Goal: Information Seeking & Learning: Find specific fact

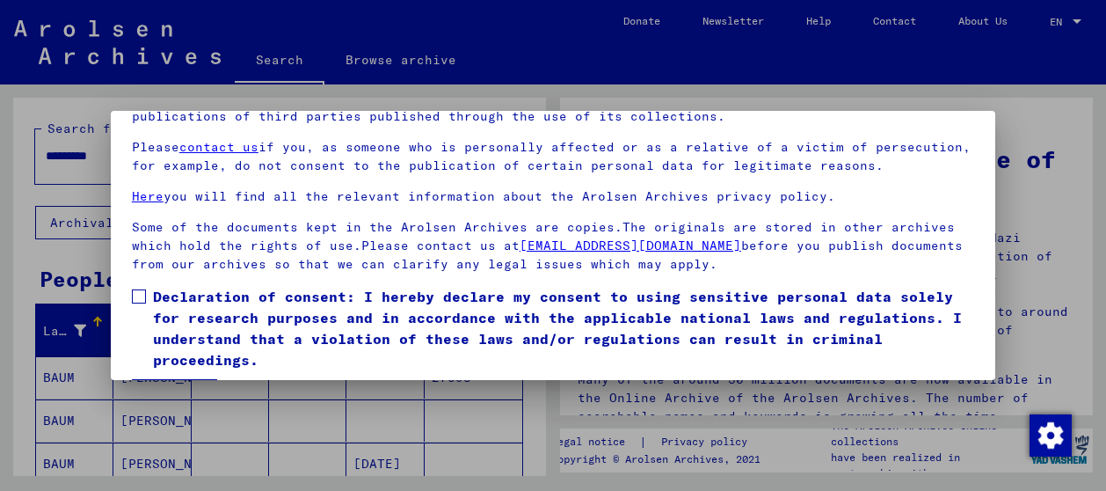
scroll to position [136, 0]
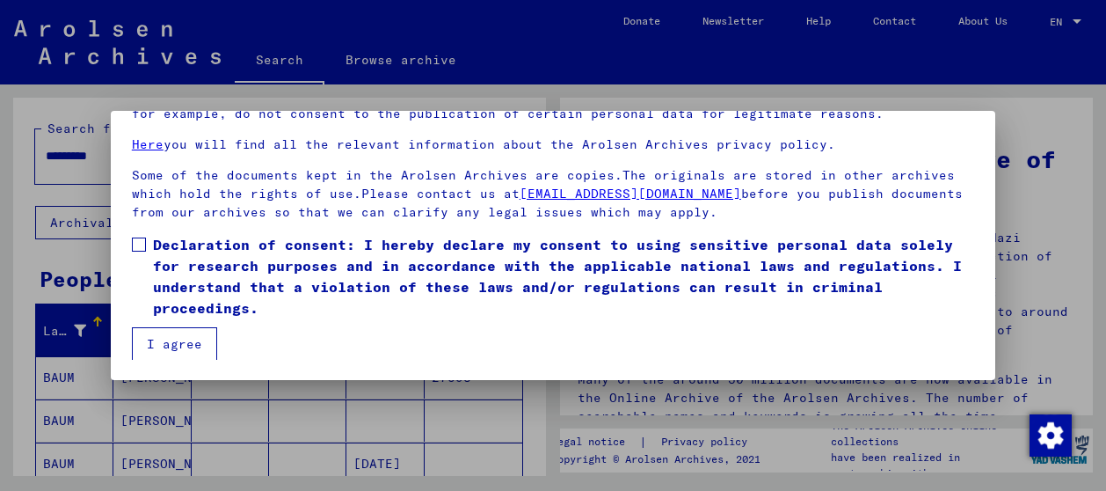
click at [194, 343] on button "I agree" at bounding box center [174, 343] width 85 height 33
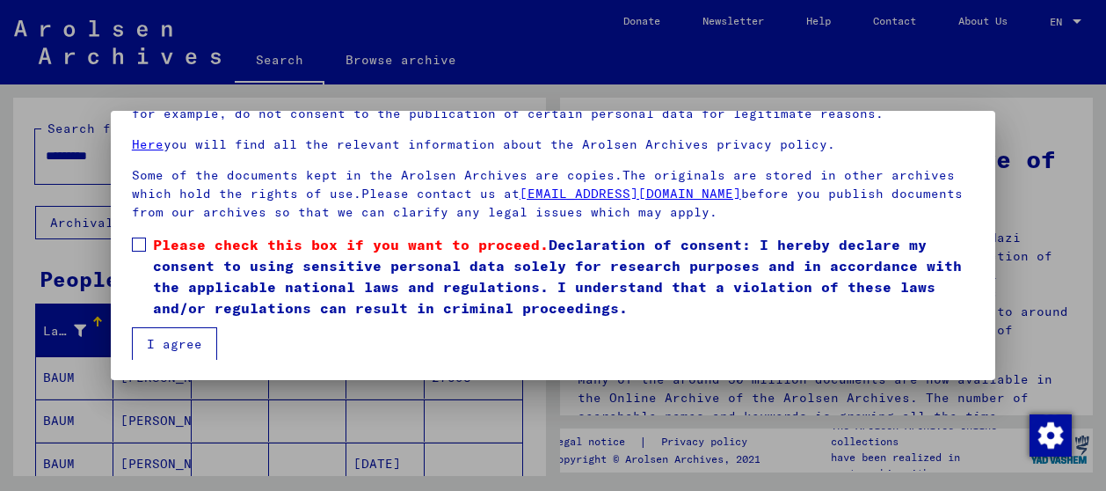
scroll to position [137, 0]
click at [142, 238] on span at bounding box center [139, 243] width 14 height 14
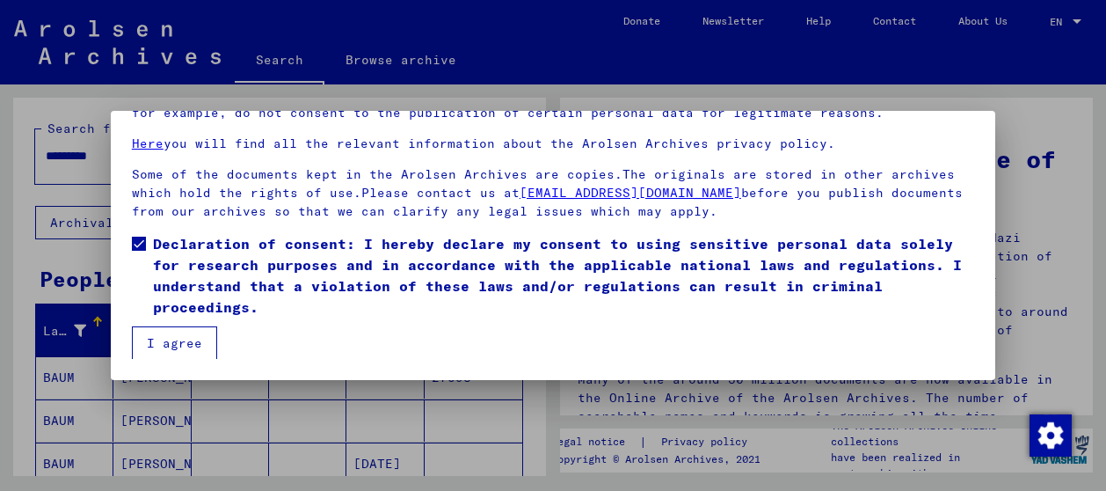
click at [172, 337] on button "I agree" at bounding box center [174, 342] width 85 height 33
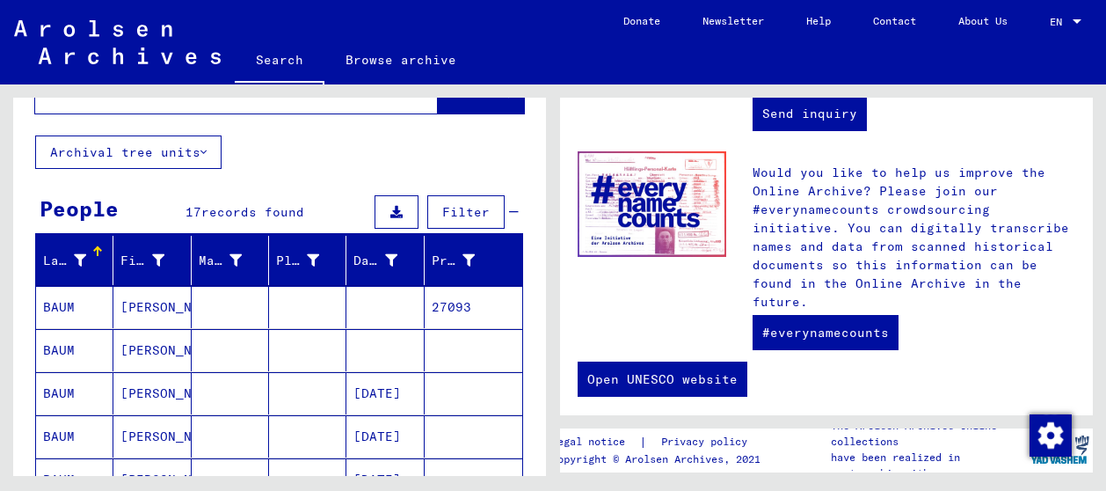
scroll to position [0, 0]
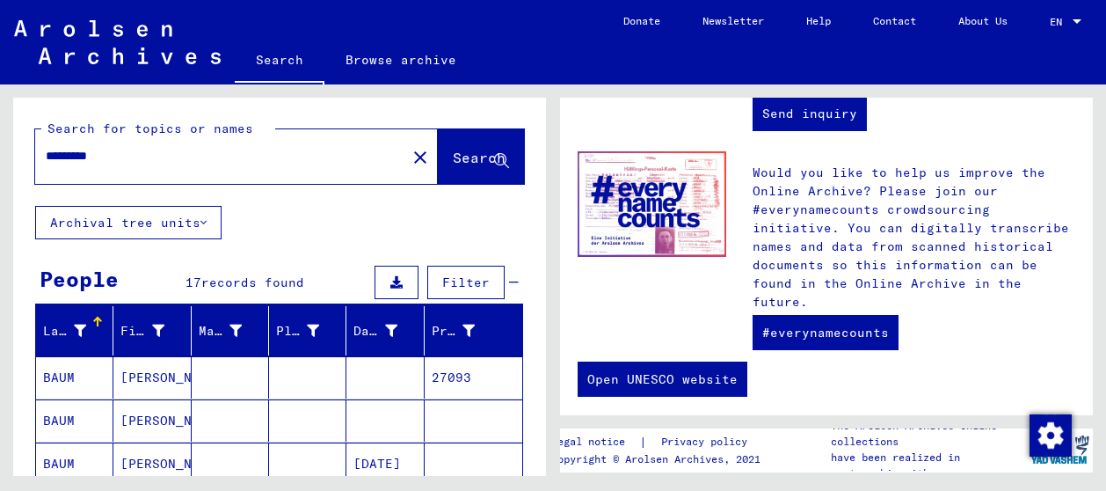
click at [213, 144] on div "*********" at bounding box center [210, 156] width 350 height 40
click at [135, 163] on input "*********" at bounding box center [215, 156] width 339 height 18
type input "*"
type input "*********"
click at [453, 151] on span "Search" at bounding box center [479, 158] width 53 height 18
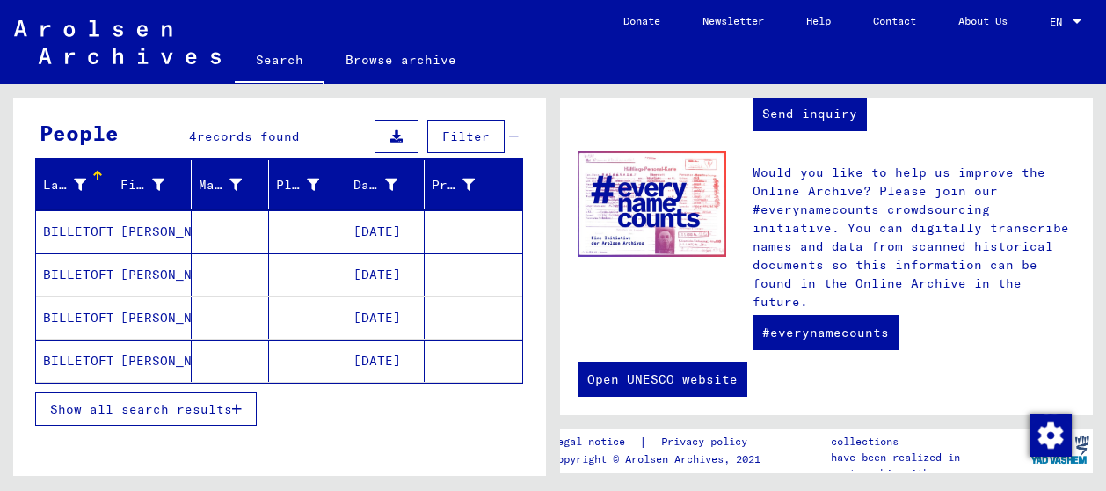
scroll to position [147, 0]
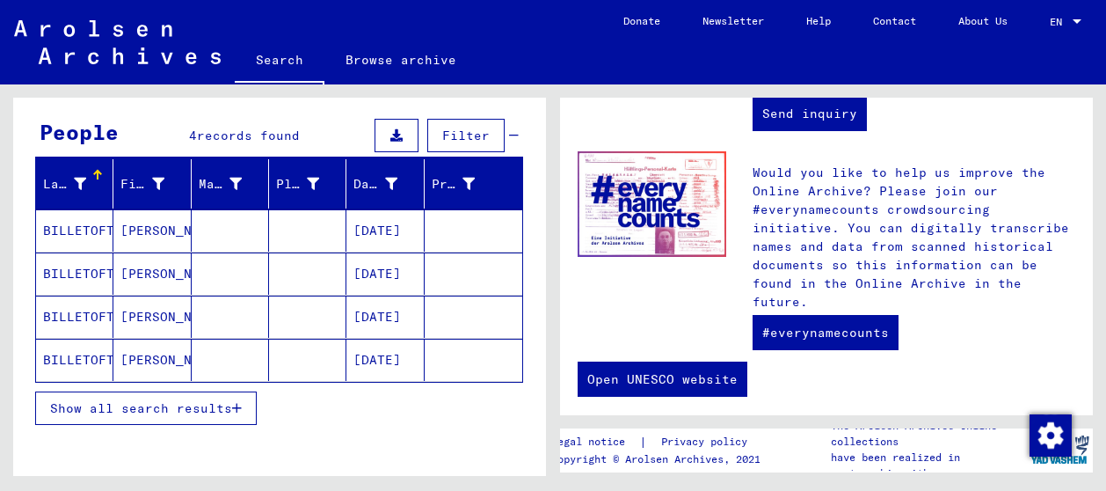
click at [89, 226] on mat-cell "BILLETOFT" at bounding box center [74, 230] width 77 height 42
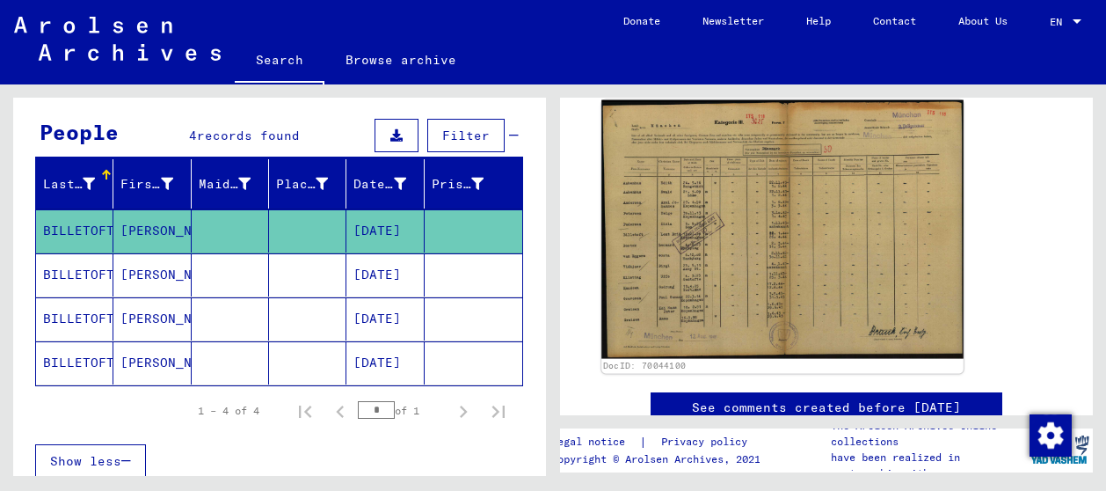
scroll to position [353, 0]
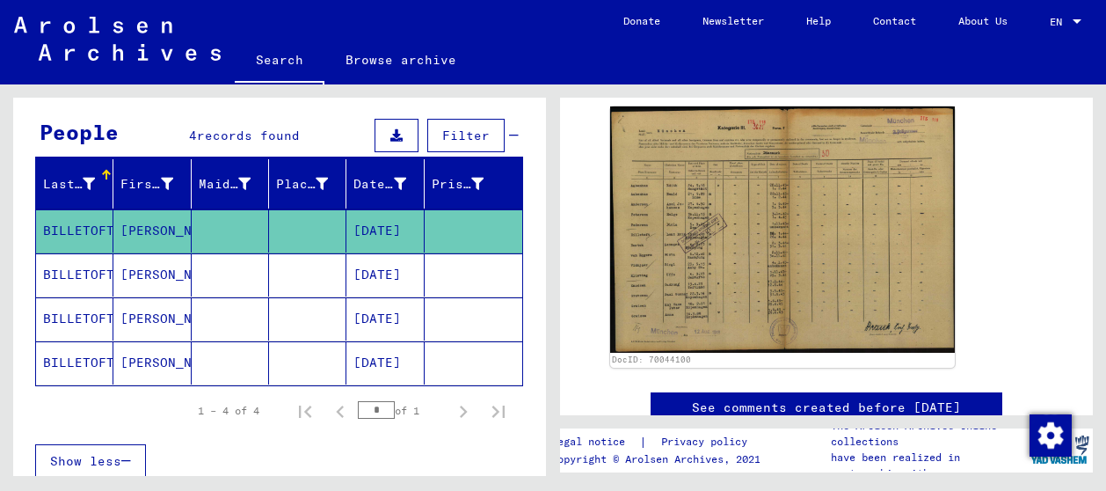
drag, startPoint x: 591, startPoint y: 249, endPoint x: 558, endPoint y: 272, distance: 39.8
click at [586, 261] on div "DocID: 70044100" at bounding box center [826, 236] width 489 height 274
click at [67, 274] on mat-cell "BILLETOFT" at bounding box center [74, 274] width 77 height 43
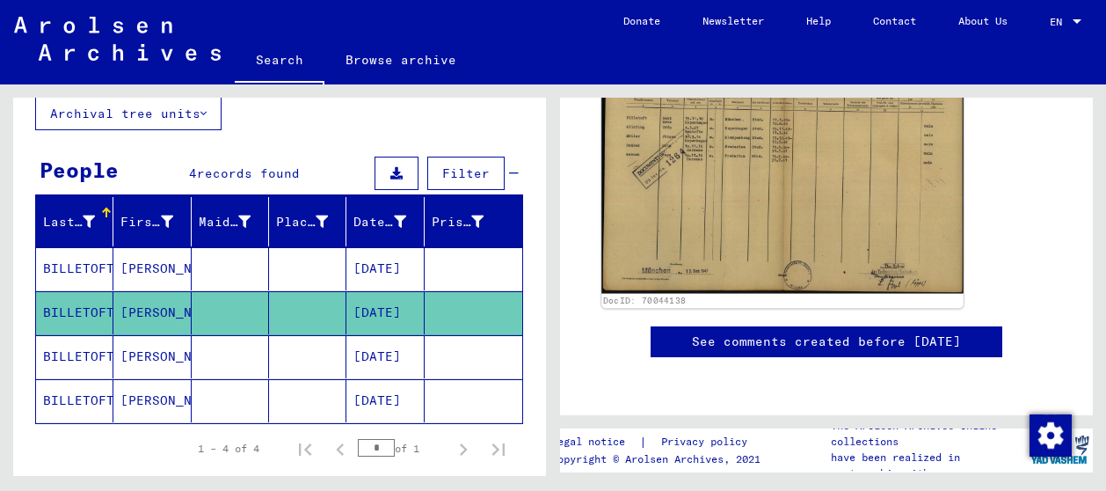
scroll to position [108, 0]
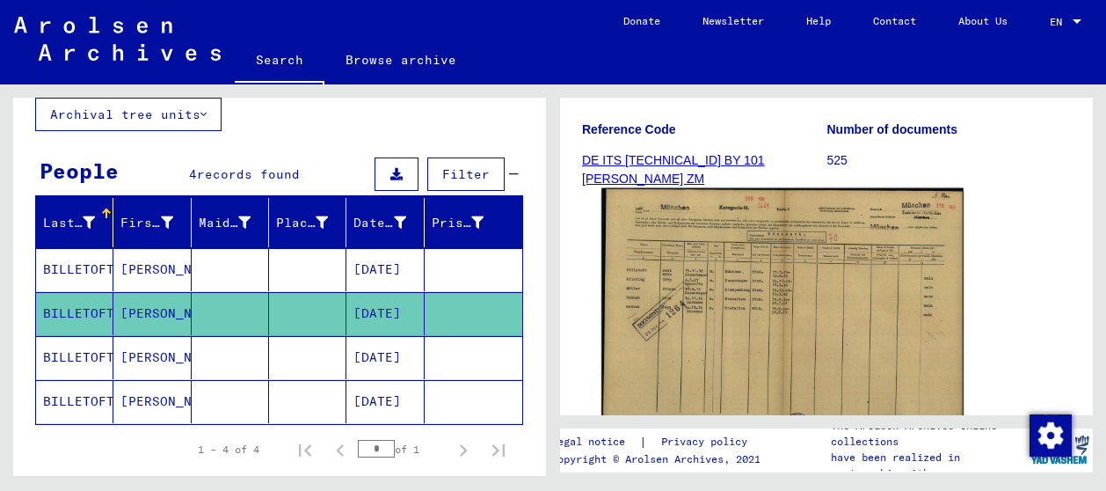
click at [753, 255] on img at bounding box center [782, 316] width 362 height 257
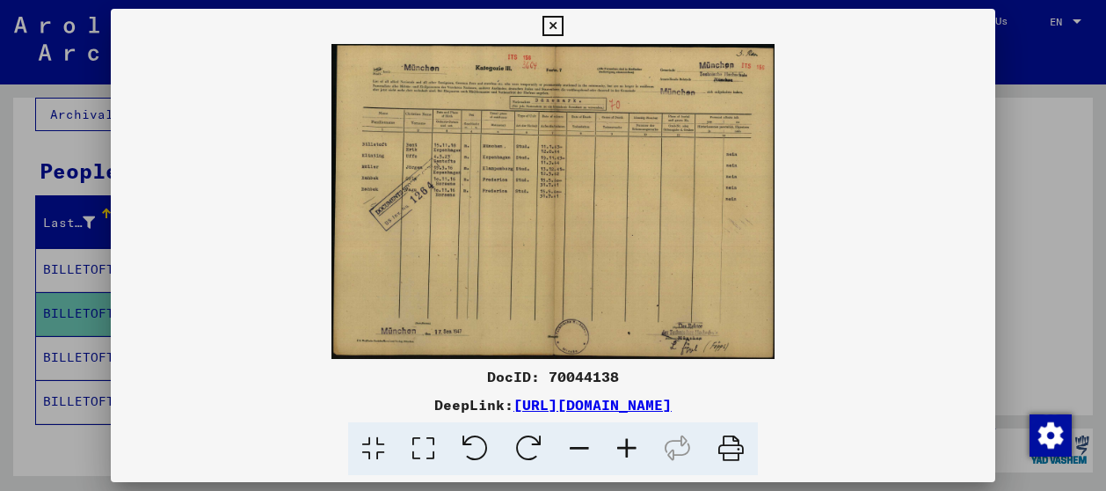
click at [753, 255] on img at bounding box center [553, 201] width 884 height 315
click at [817, 263] on img at bounding box center [553, 201] width 884 height 315
drag, startPoint x: 835, startPoint y: 247, endPoint x: 858, endPoint y: 236, distance: 25.2
click at [836, 244] on img at bounding box center [553, 201] width 884 height 315
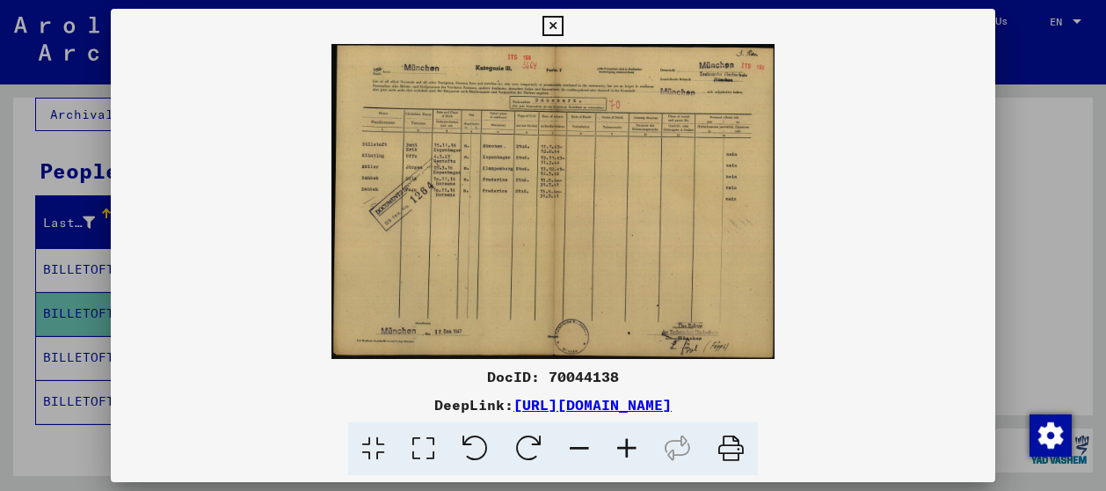
click at [631, 442] on icon at bounding box center [626, 449] width 47 height 54
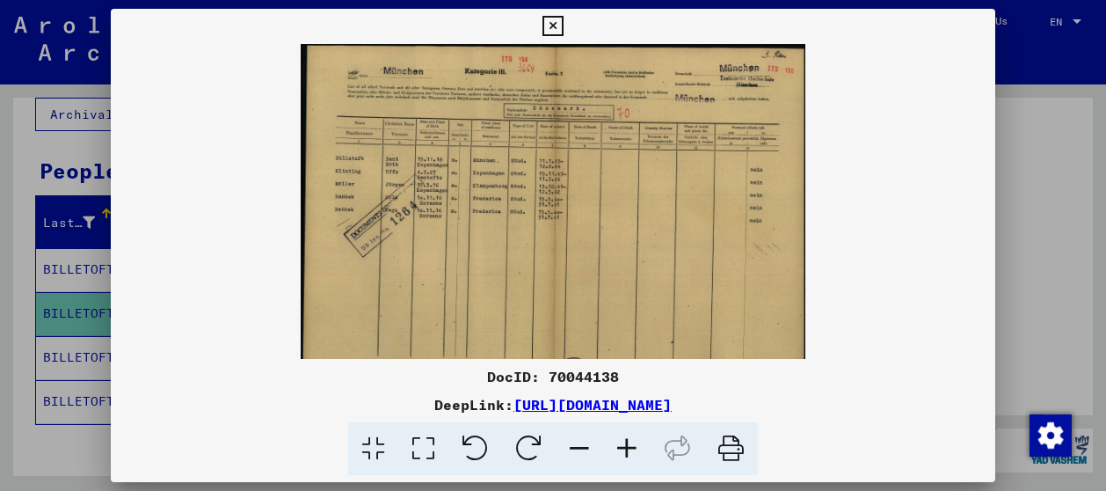
click at [631, 442] on icon at bounding box center [626, 449] width 47 height 54
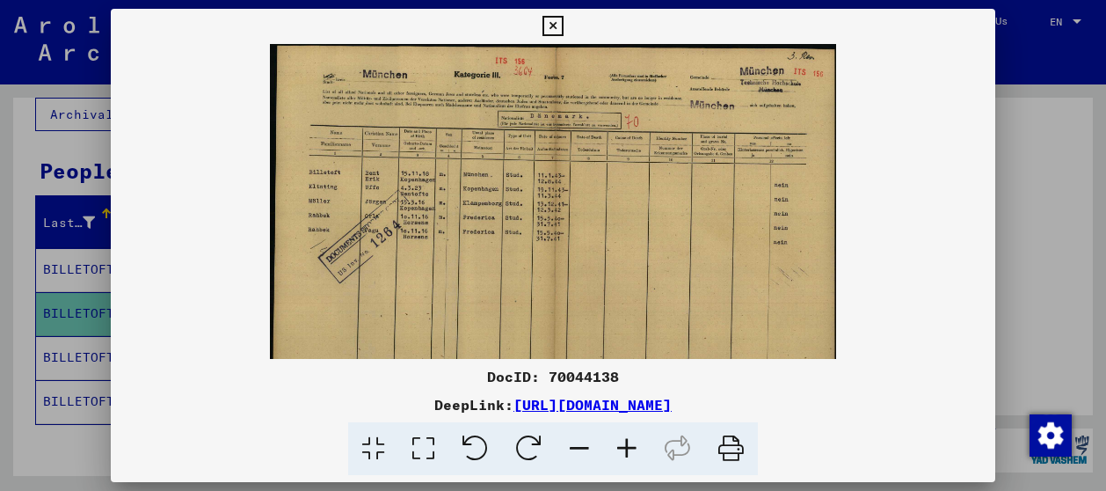
click at [631, 442] on icon at bounding box center [626, 449] width 47 height 54
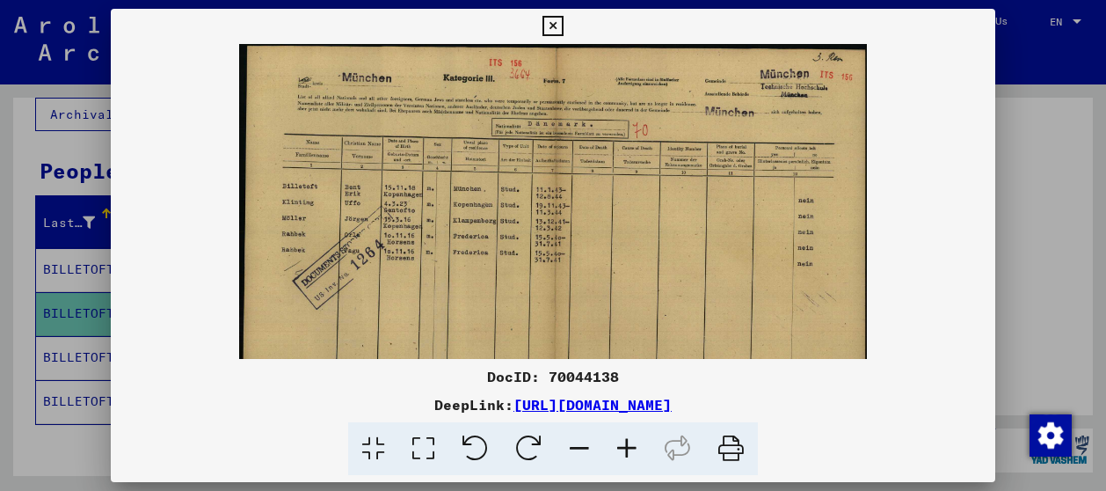
click at [631, 442] on icon at bounding box center [626, 449] width 47 height 54
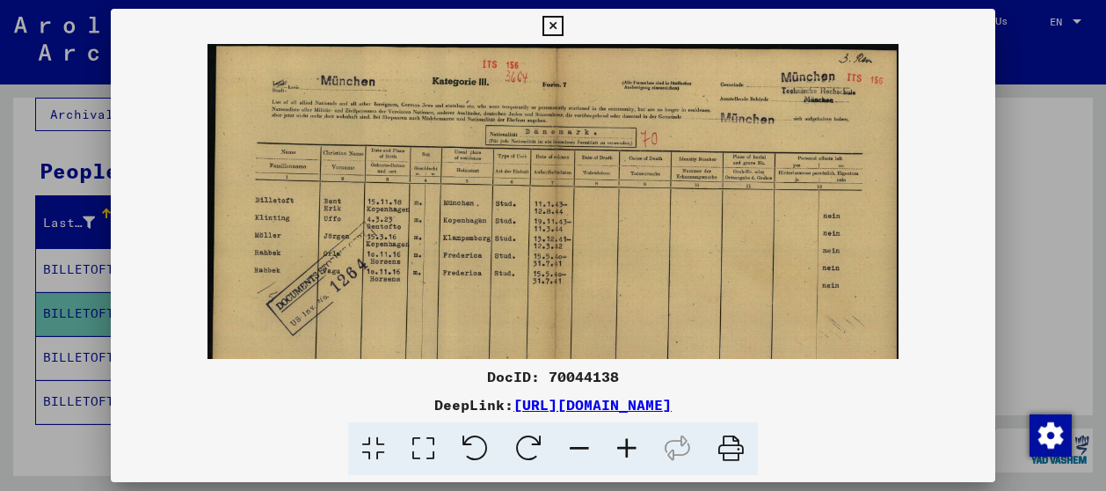
click at [631, 442] on icon at bounding box center [626, 449] width 47 height 54
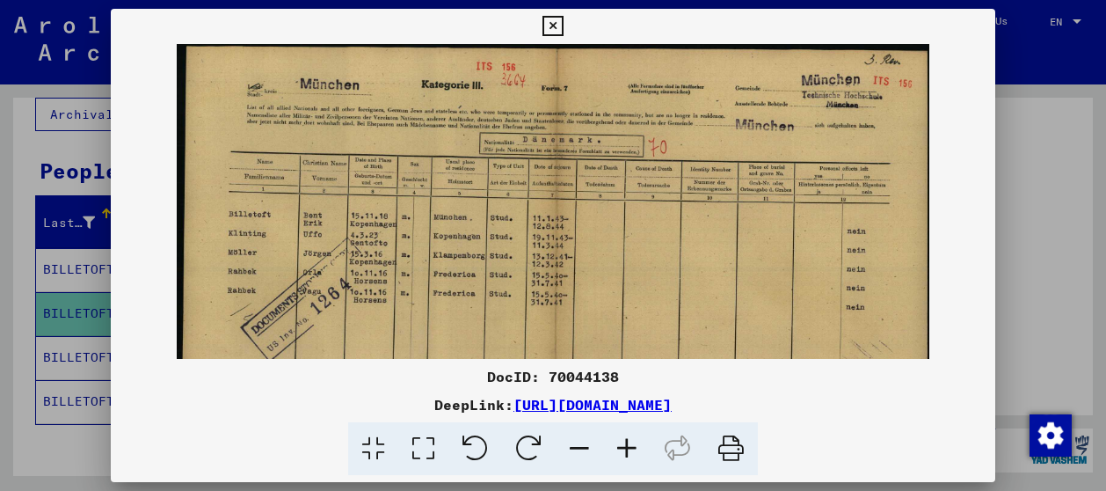
click at [631, 442] on icon at bounding box center [626, 449] width 47 height 54
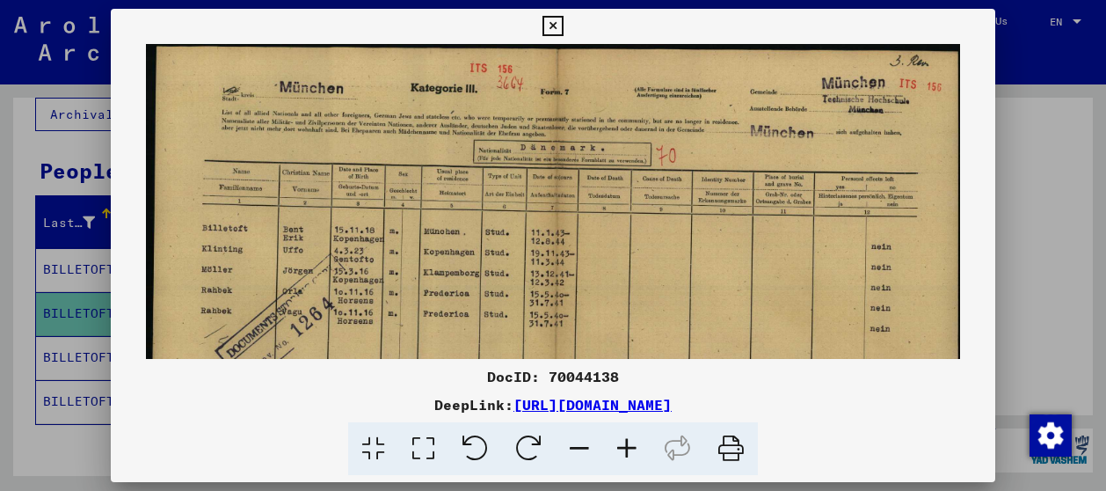
click at [631, 442] on icon at bounding box center [626, 449] width 47 height 54
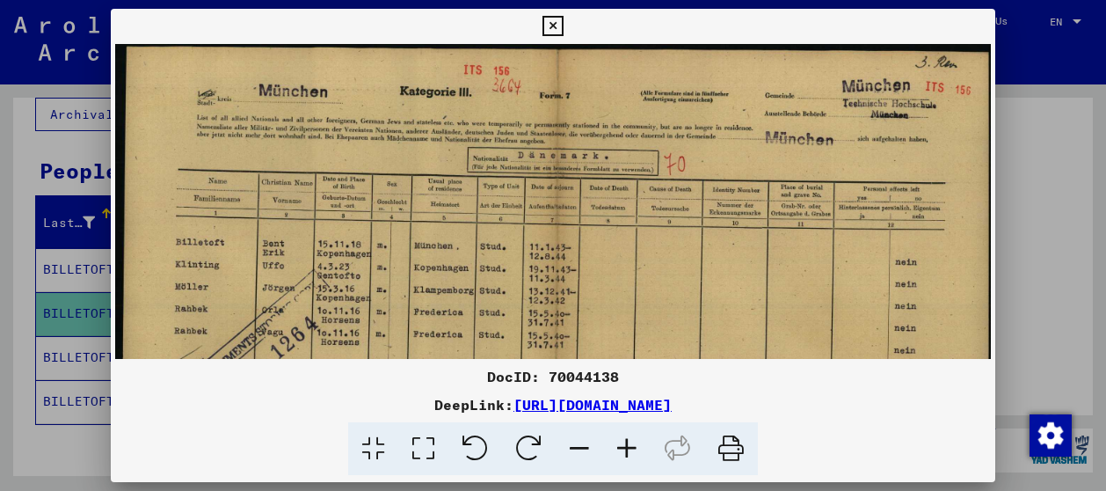
click at [631, 442] on icon at bounding box center [626, 449] width 47 height 54
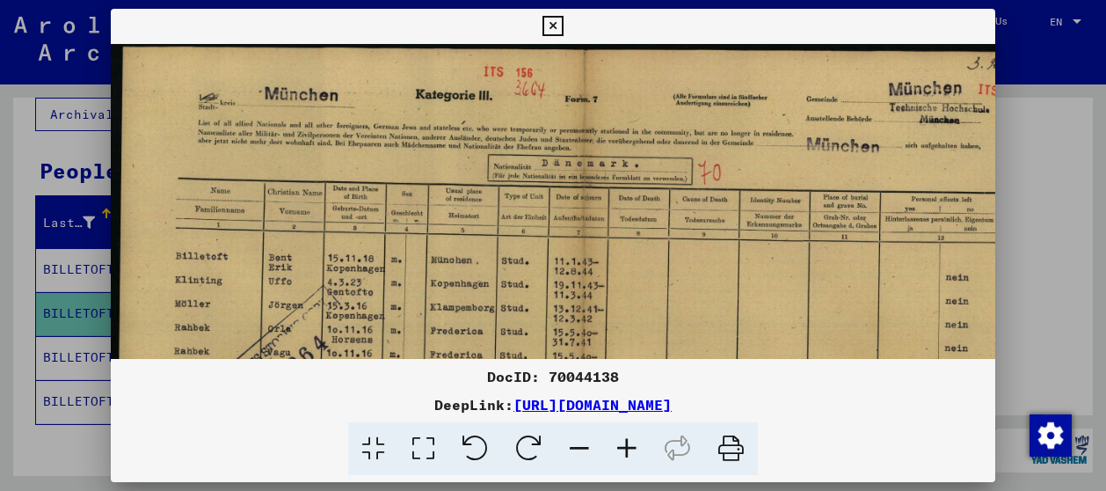
drag, startPoint x: 1089, startPoint y: 222, endPoint x: 1084, endPoint y: 241, distance: 19.2
click at [1090, 236] on div at bounding box center [553, 245] width 1106 height 491
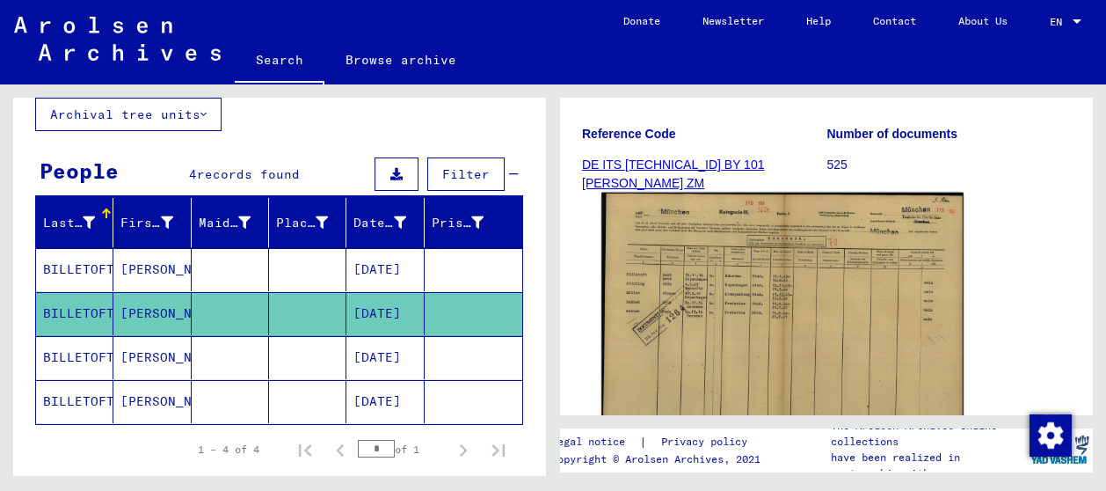
click at [816, 294] on img at bounding box center [782, 321] width 362 height 257
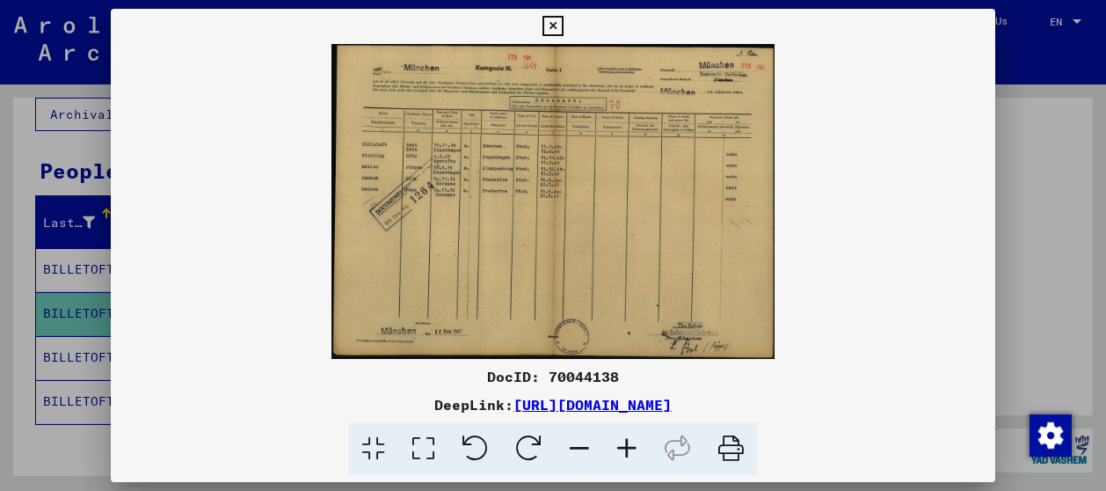
click at [617, 444] on icon at bounding box center [626, 449] width 47 height 54
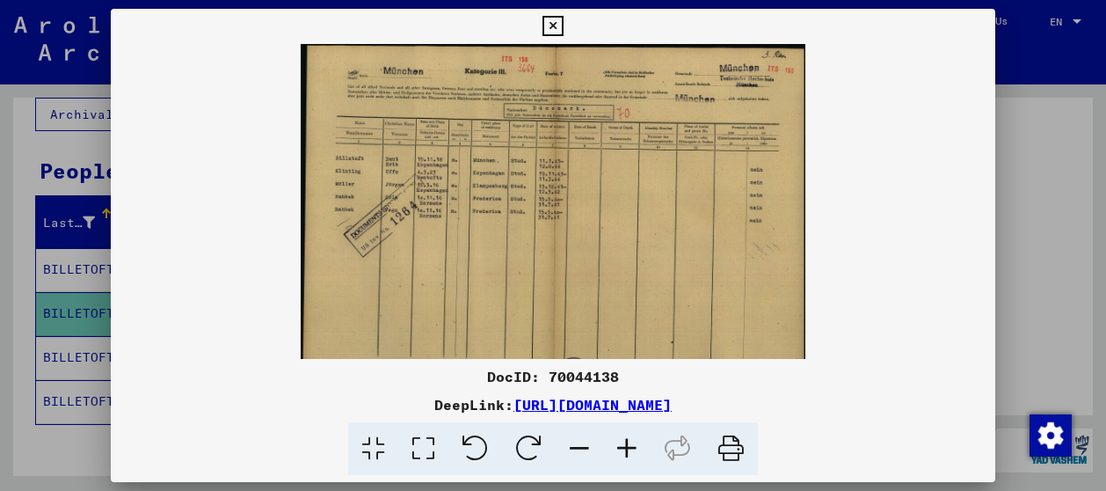
click at [617, 444] on icon at bounding box center [626, 449] width 47 height 54
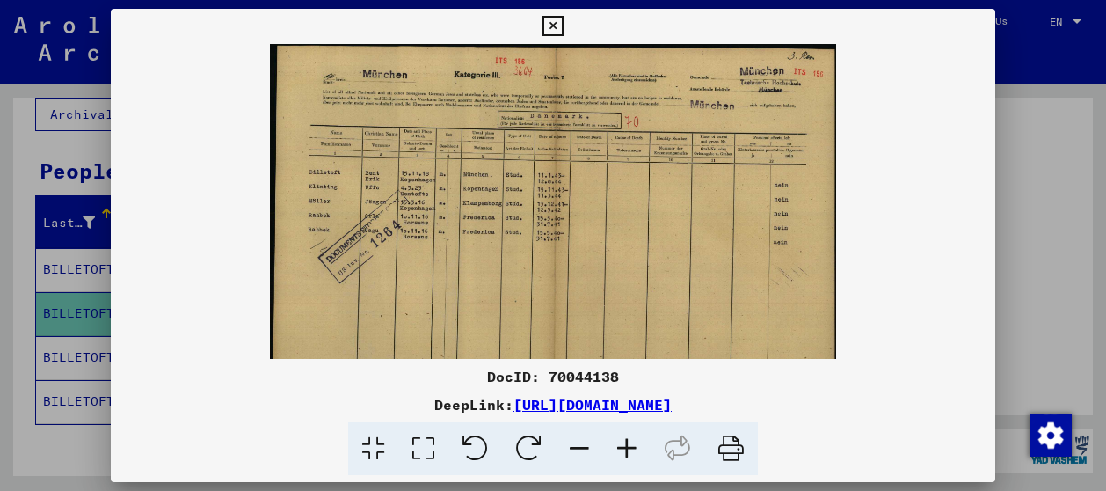
click at [617, 444] on icon at bounding box center [626, 449] width 47 height 54
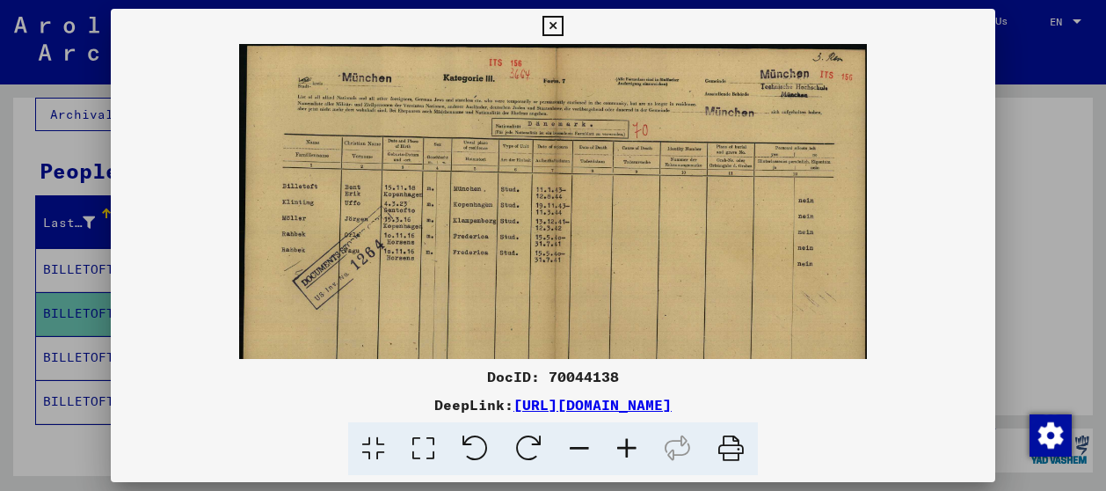
click at [617, 444] on icon at bounding box center [626, 449] width 47 height 54
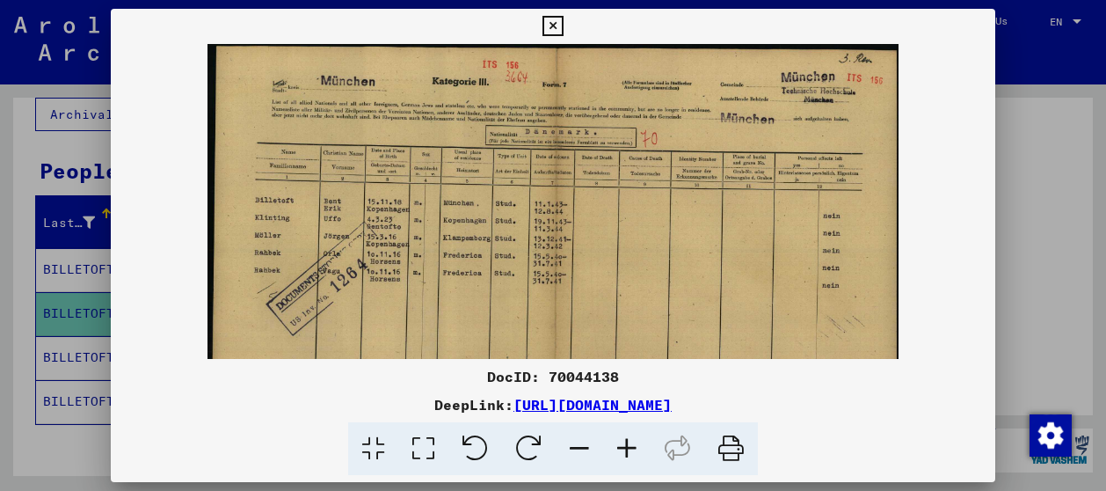
click at [617, 444] on icon at bounding box center [626, 449] width 47 height 54
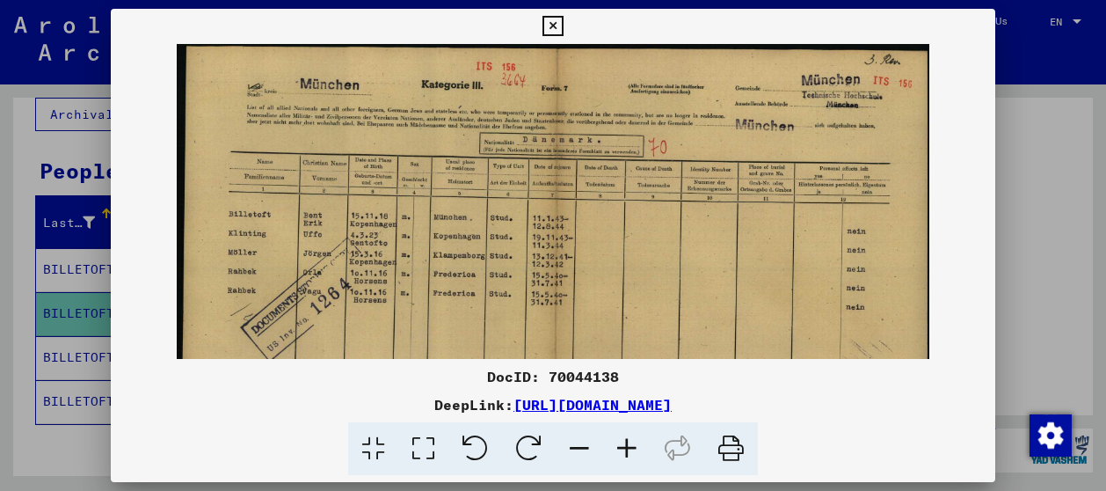
click at [617, 444] on icon at bounding box center [626, 449] width 47 height 54
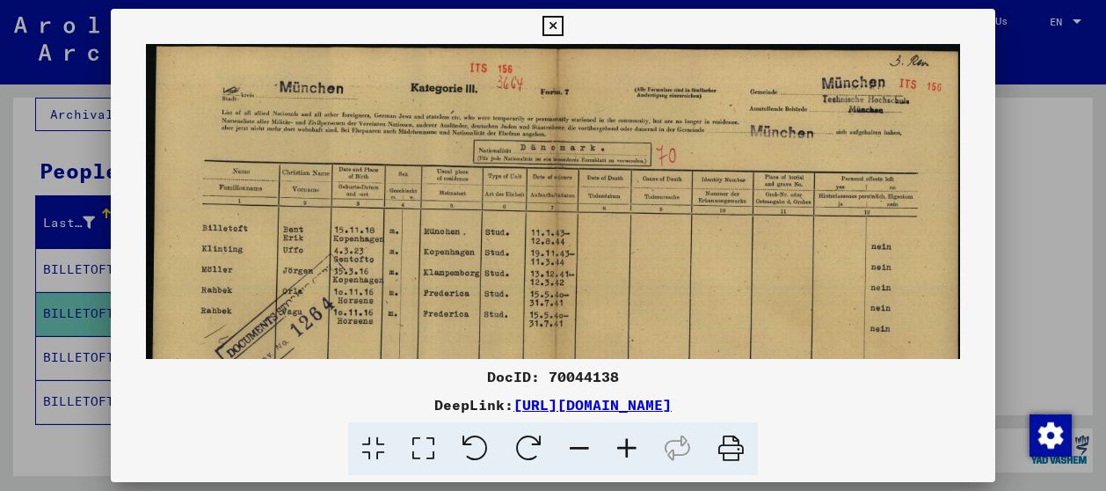
click at [617, 444] on icon at bounding box center [626, 449] width 47 height 54
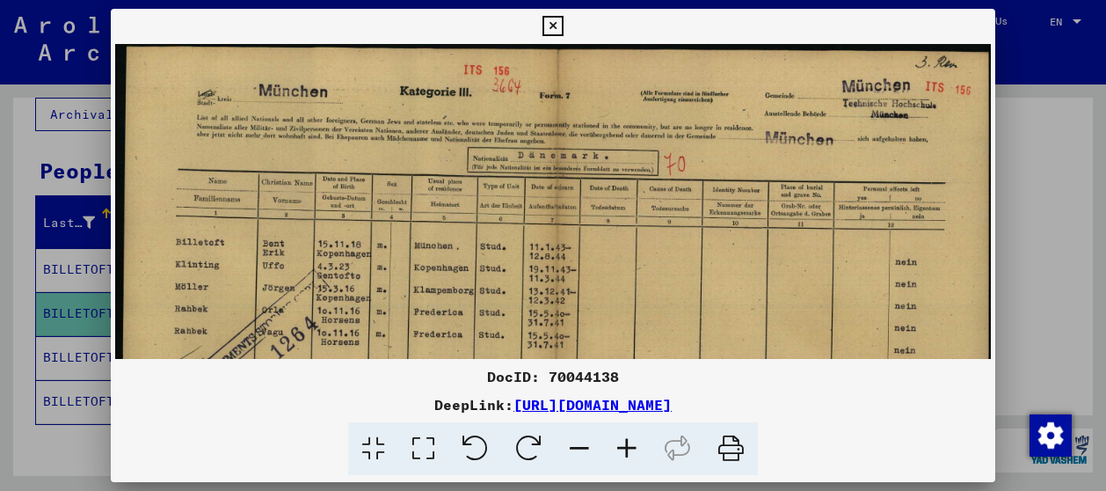
click at [550, 22] on icon at bounding box center [552, 26] width 20 height 21
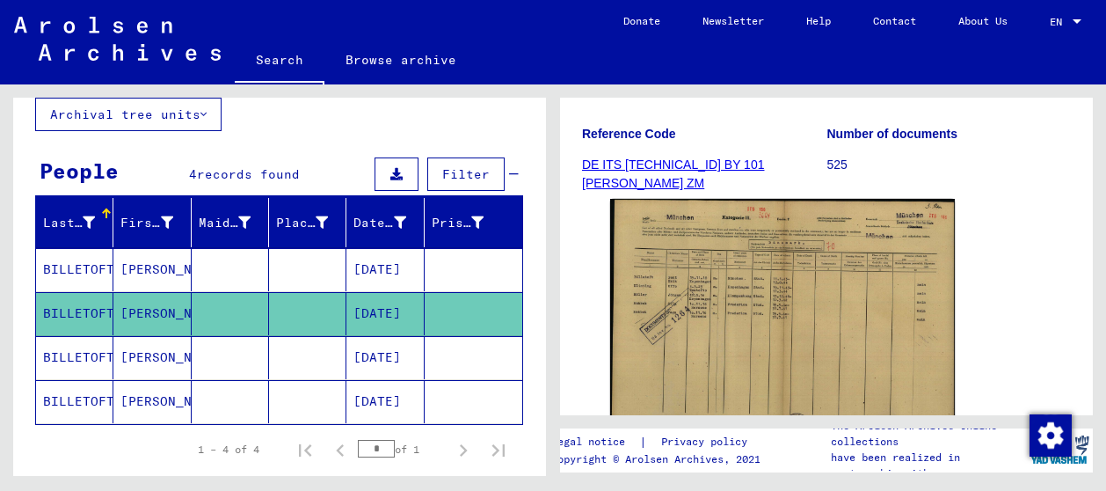
click at [83, 270] on mat-cell "BILLETOFT" at bounding box center [74, 269] width 77 height 43
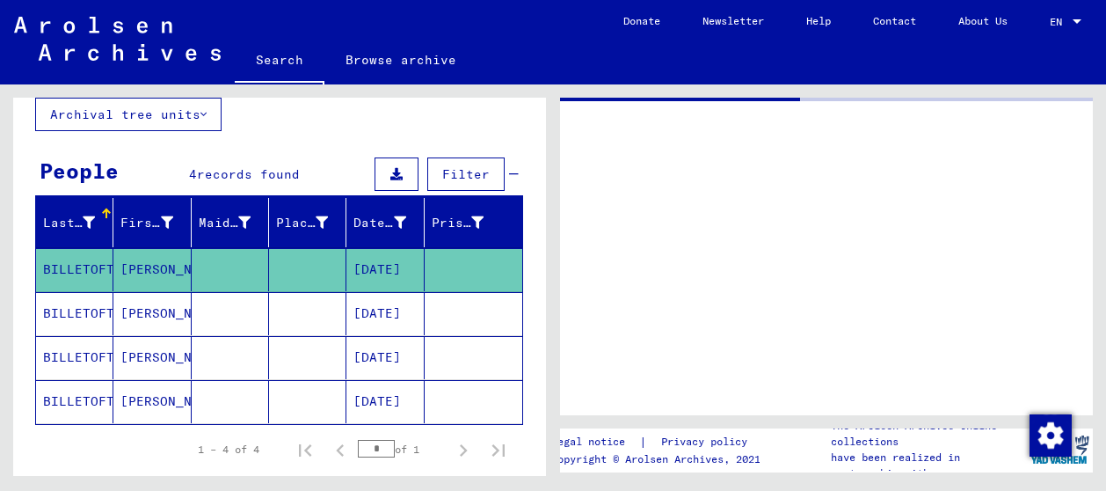
click at [83, 269] on mat-cell "BILLETOFT" at bounding box center [74, 269] width 77 height 43
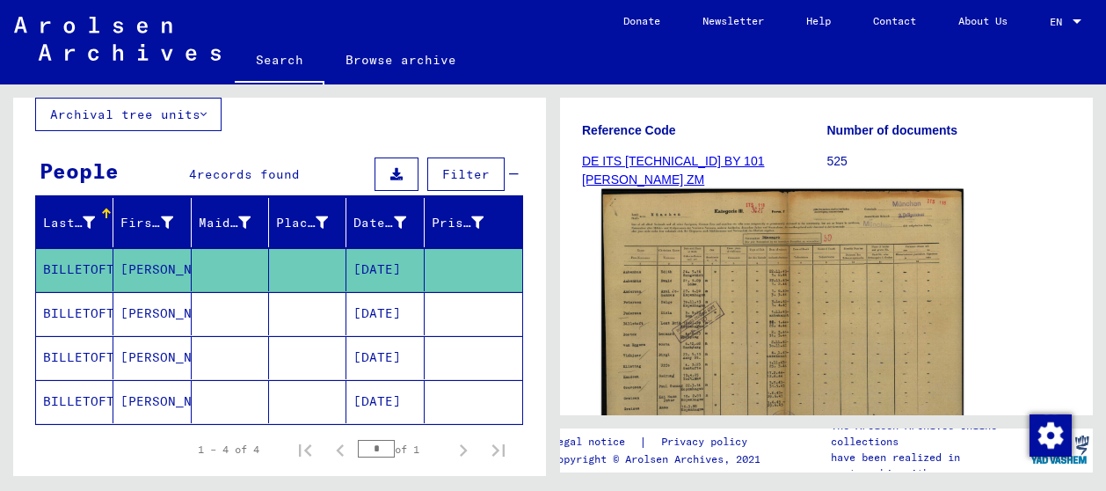
scroll to position [264, 0]
click at [879, 287] on img at bounding box center [782, 319] width 362 height 258
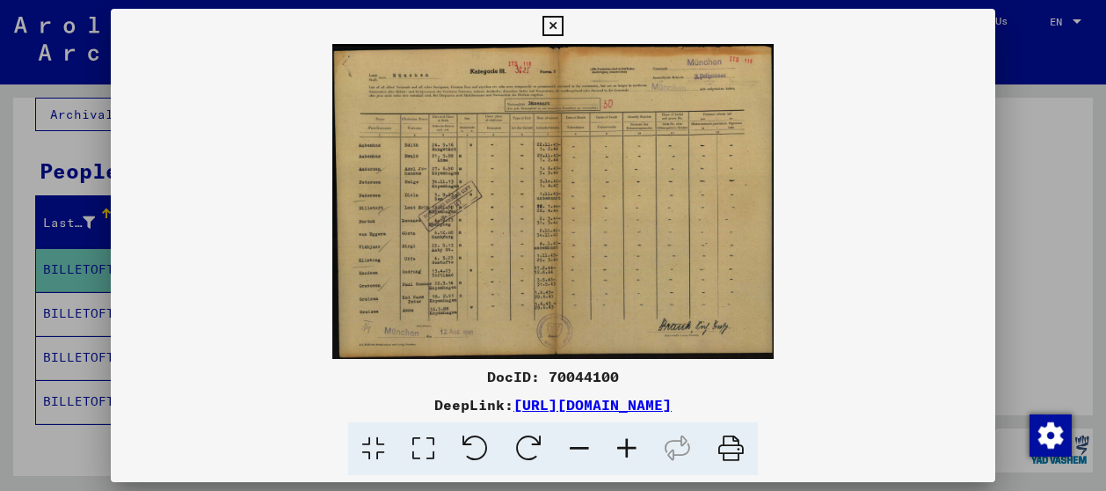
click at [872, 291] on img at bounding box center [553, 201] width 884 height 315
click at [626, 446] on icon at bounding box center [626, 449] width 47 height 54
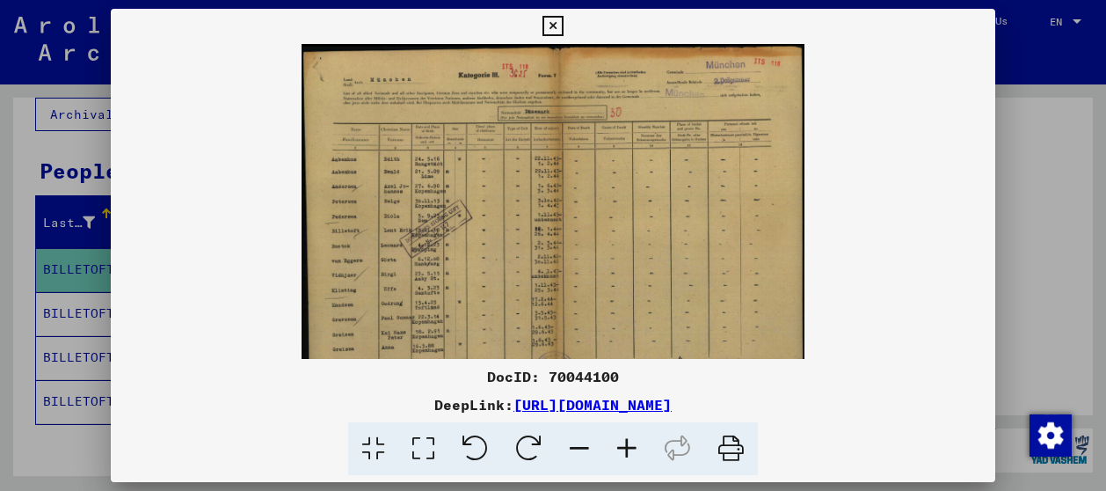
click at [626, 445] on icon at bounding box center [626, 449] width 47 height 54
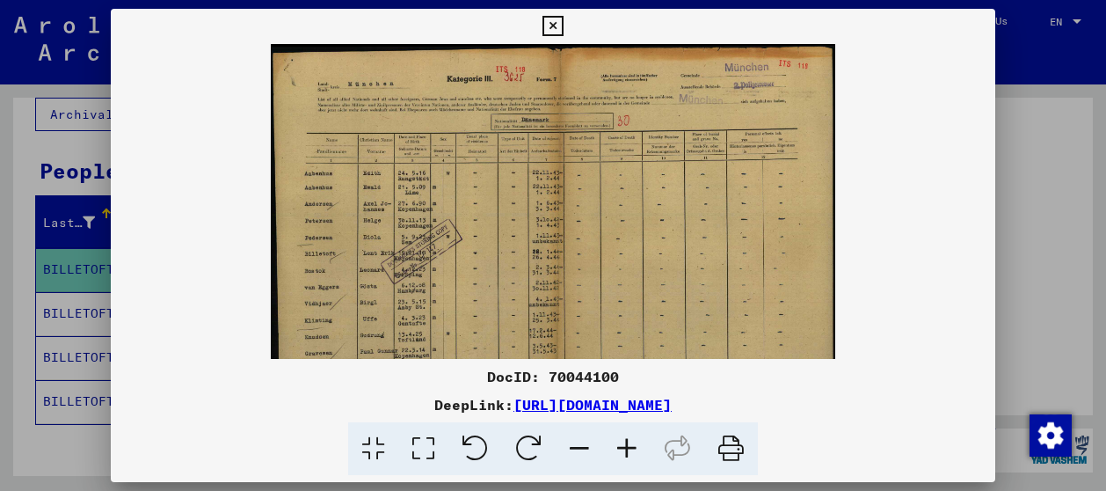
click at [626, 445] on icon at bounding box center [626, 449] width 47 height 54
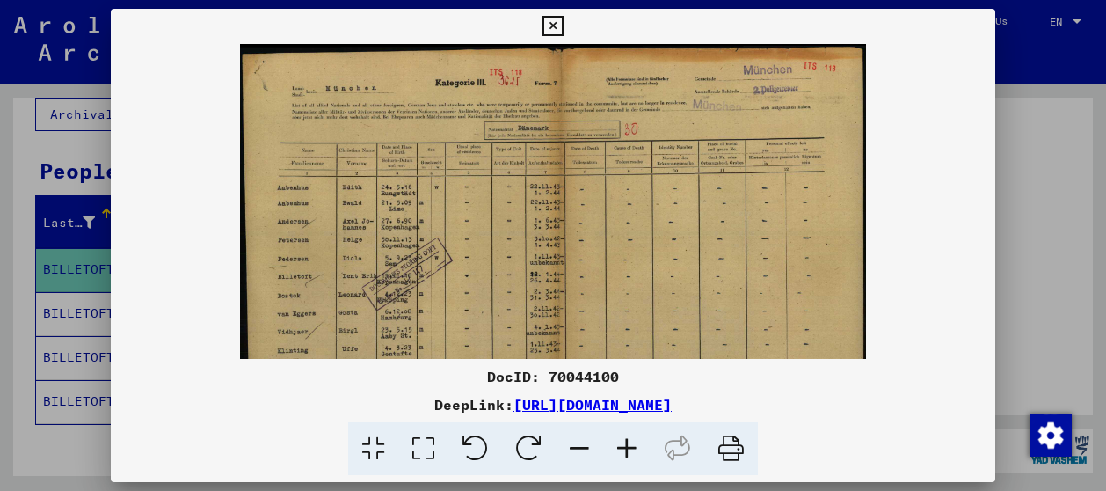
click at [626, 445] on icon at bounding box center [626, 449] width 47 height 54
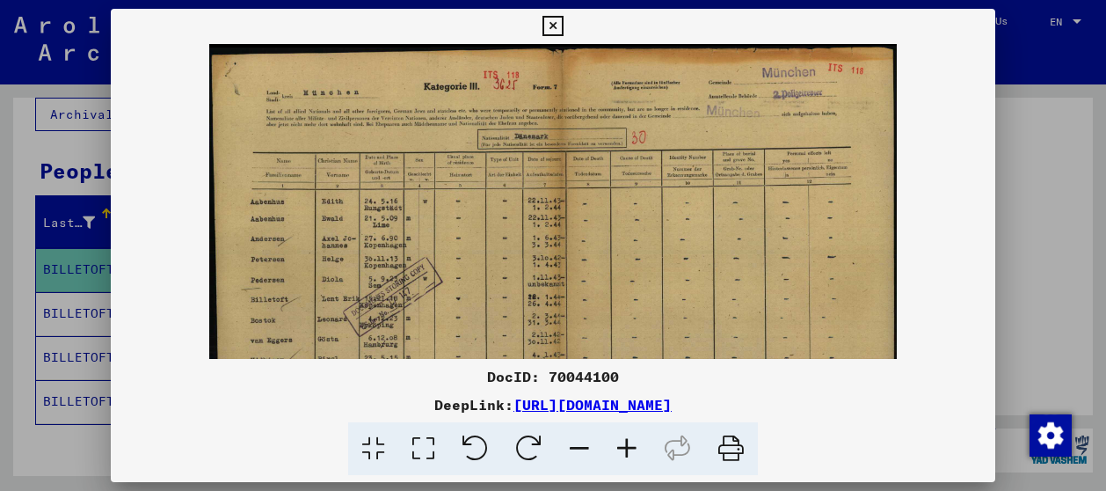
click at [626, 445] on icon at bounding box center [626, 449] width 47 height 54
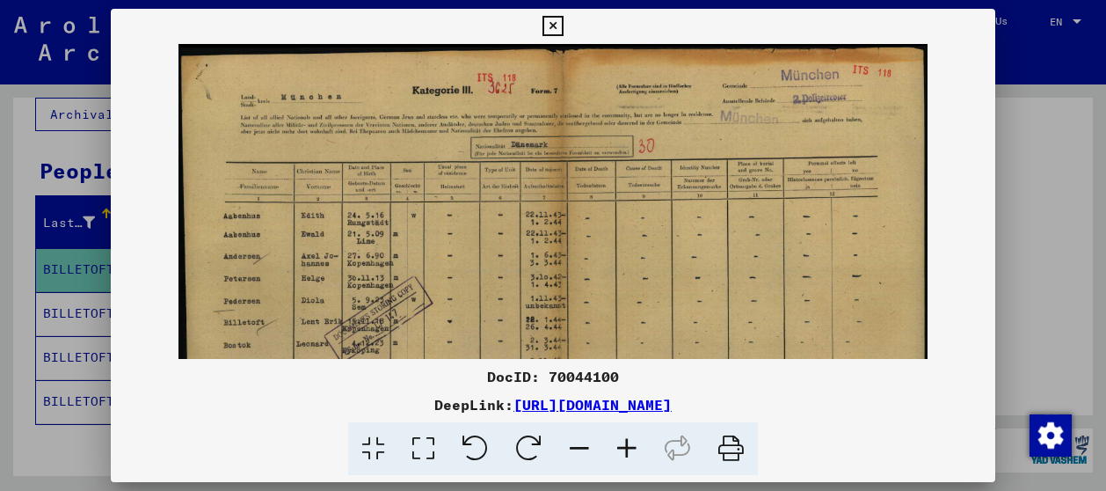
click at [626, 445] on icon at bounding box center [626, 449] width 47 height 54
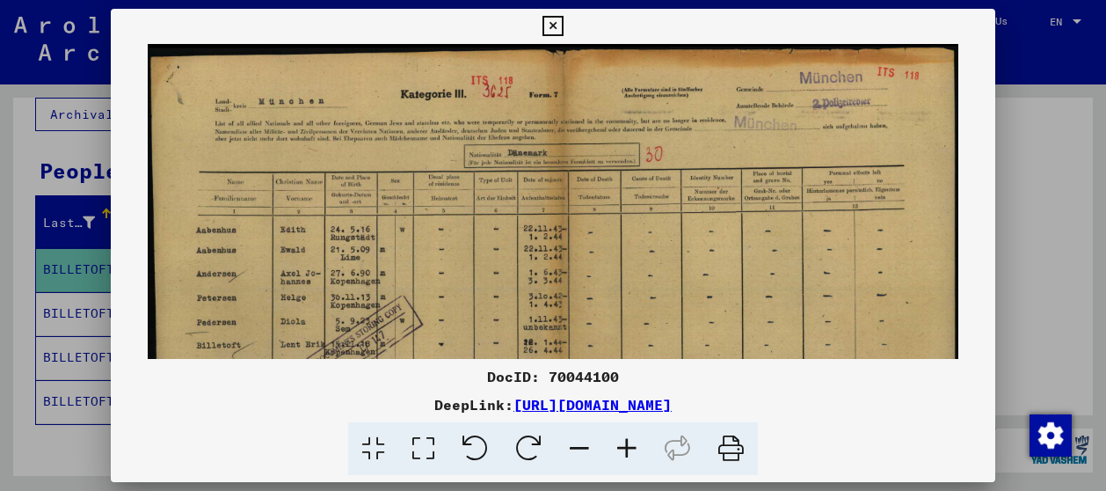
click at [626, 444] on icon at bounding box center [626, 449] width 47 height 54
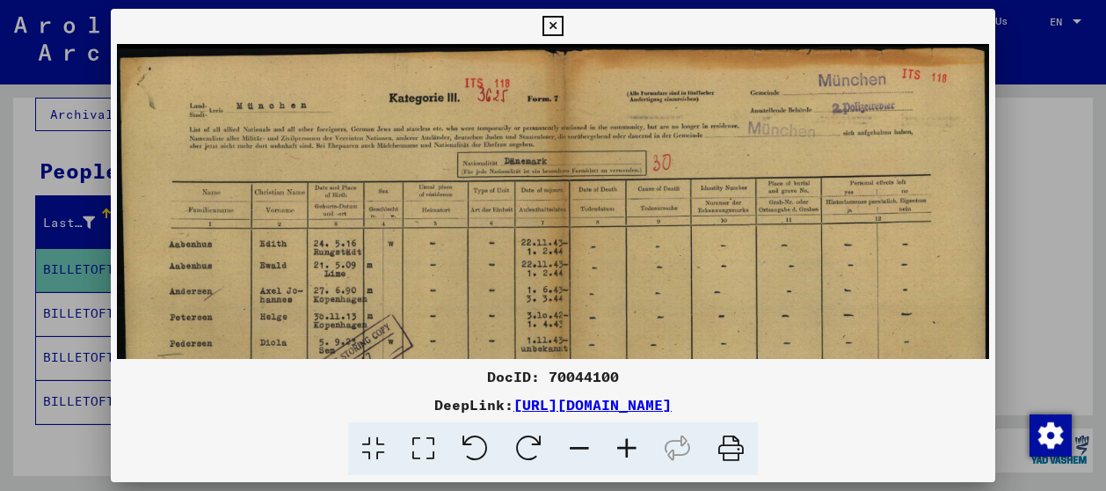
click at [626, 445] on icon at bounding box center [626, 449] width 47 height 54
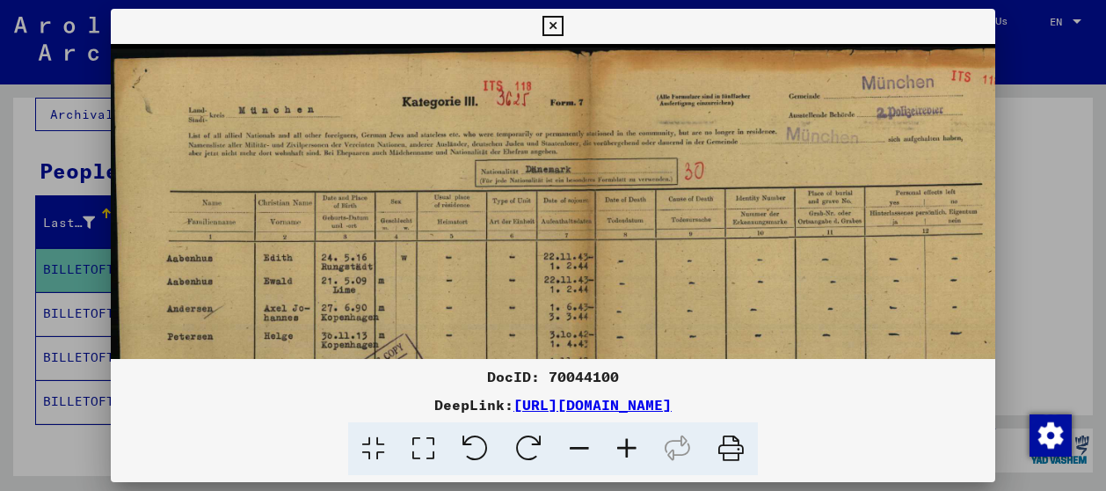
click at [626, 445] on icon at bounding box center [626, 449] width 47 height 54
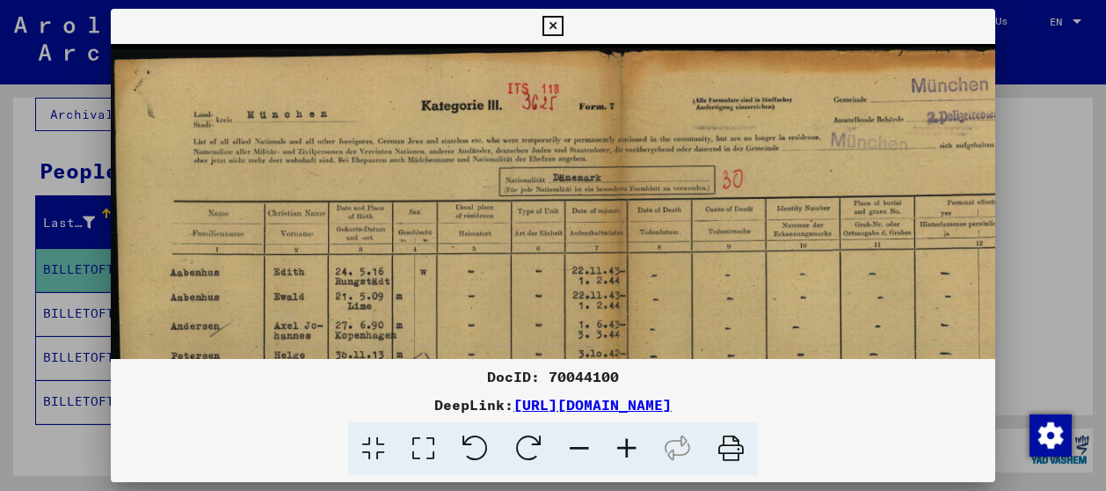
drag, startPoint x: 1087, startPoint y: 189, endPoint x: 1087, endPoint y: 177, distance: 12.3
click at [1087, 177] on div at bounding box center [553, 245] width 1106 height 491
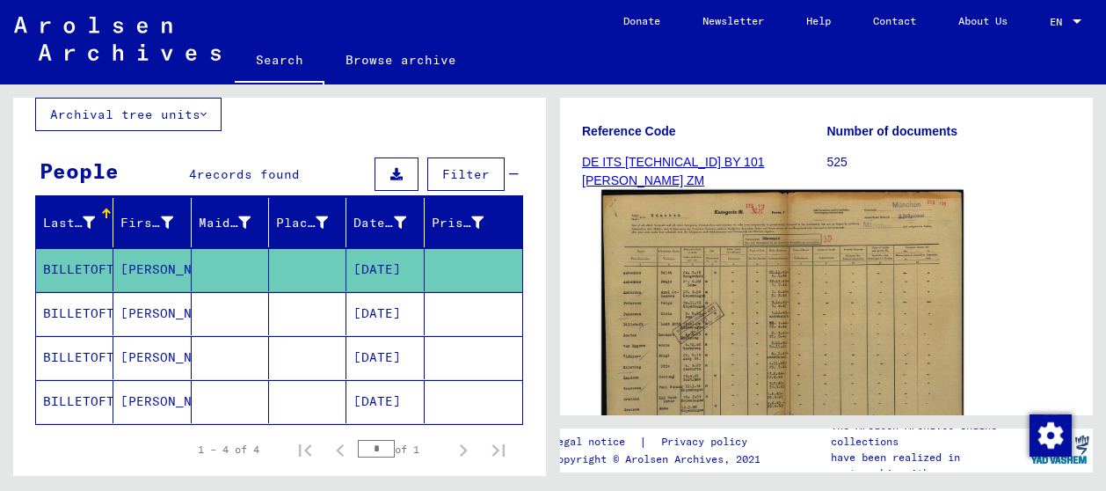
click at [705, 317] on img at bounding box center [782, 319] width 362 height 258
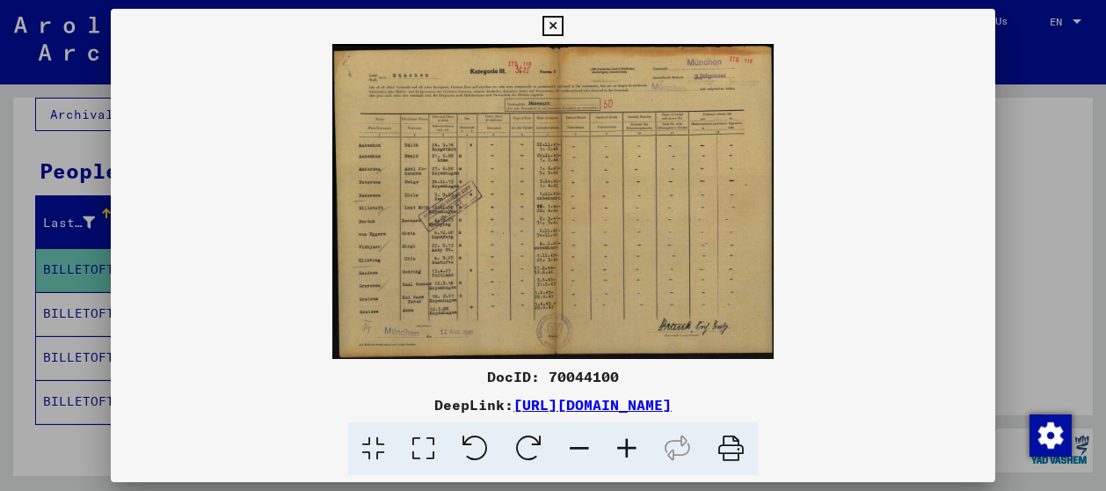
click at [446, 297] on img at bounding box center [553, 201] width 884 height 315
click at [619, 451] on icon at bounding box center [626, 449] width 47 height 54
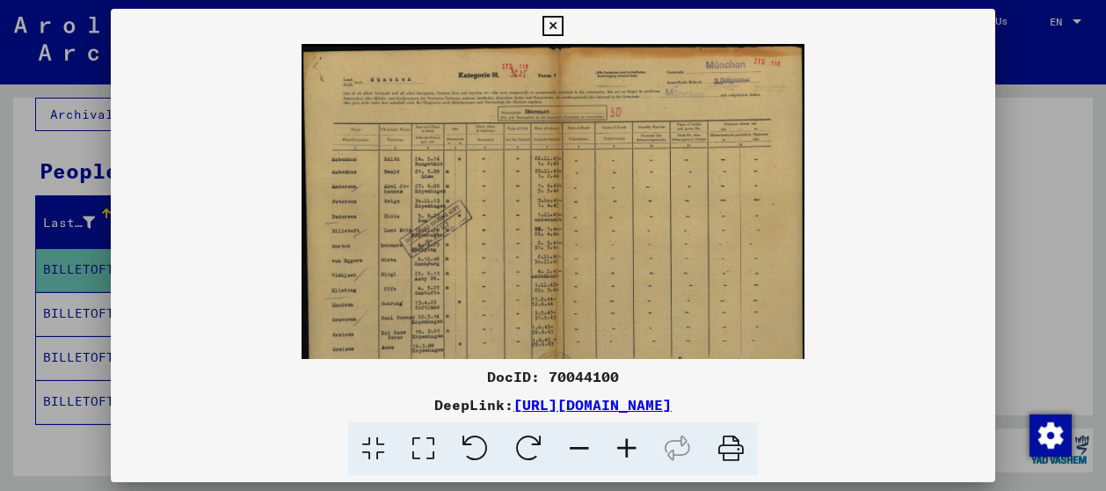
click at [615, 452] on icon at bounding box center [626, 449] width 47 height 54
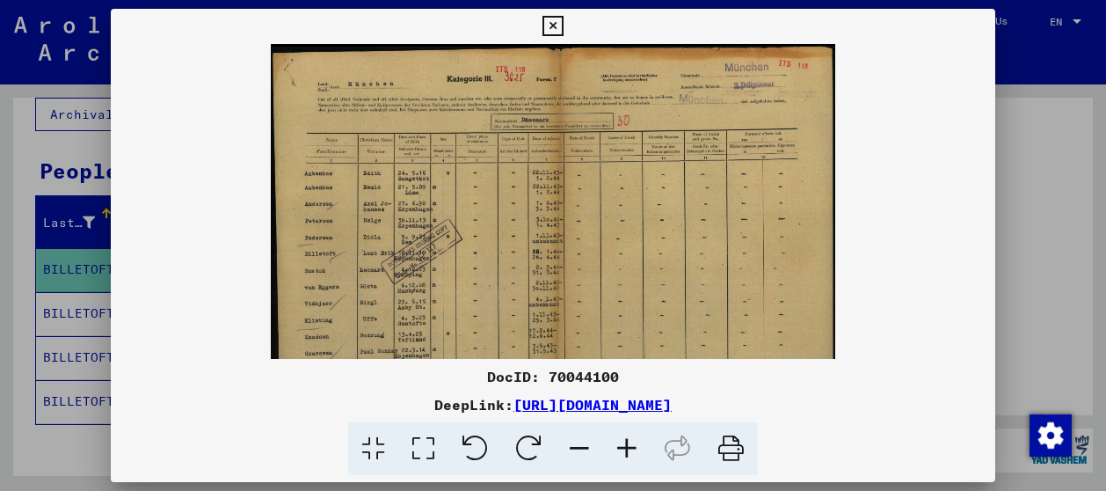
click at [617, 451] on icon at bounding box center [626, 449] width 47 height 54
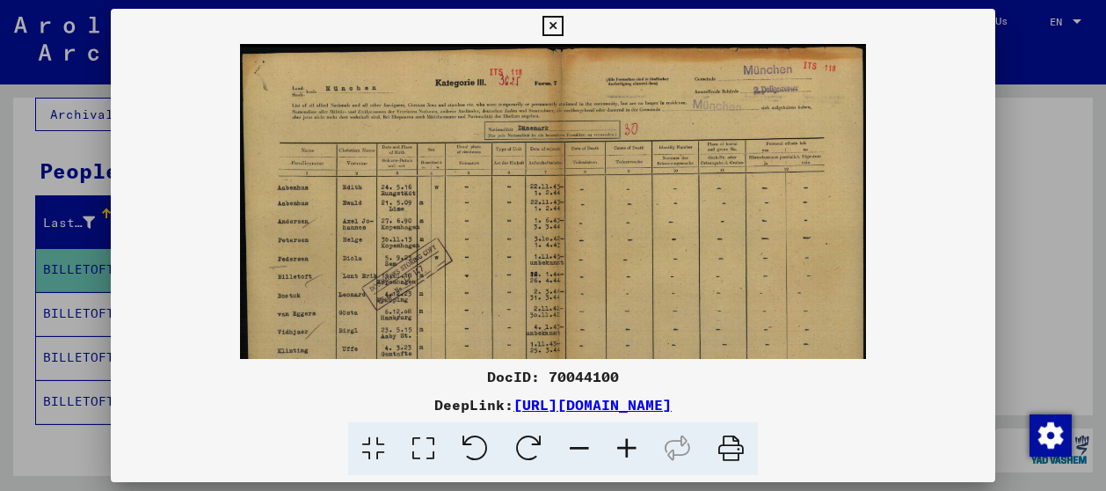
click at [617, 451] on icon at bounding box center [626, 449] width 47 height 54
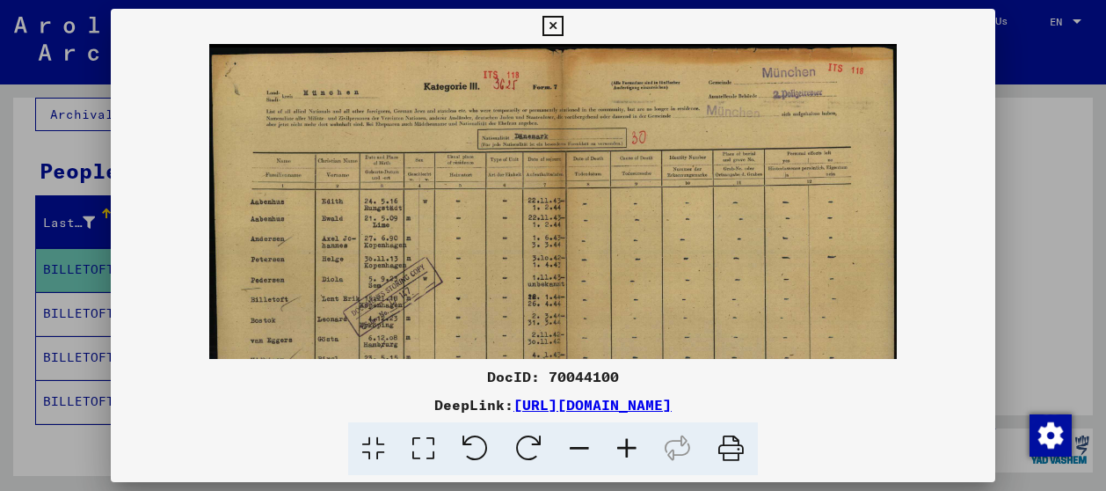
click at [619, 447] on icon at bounding box center [626, 449] width 47 height 54
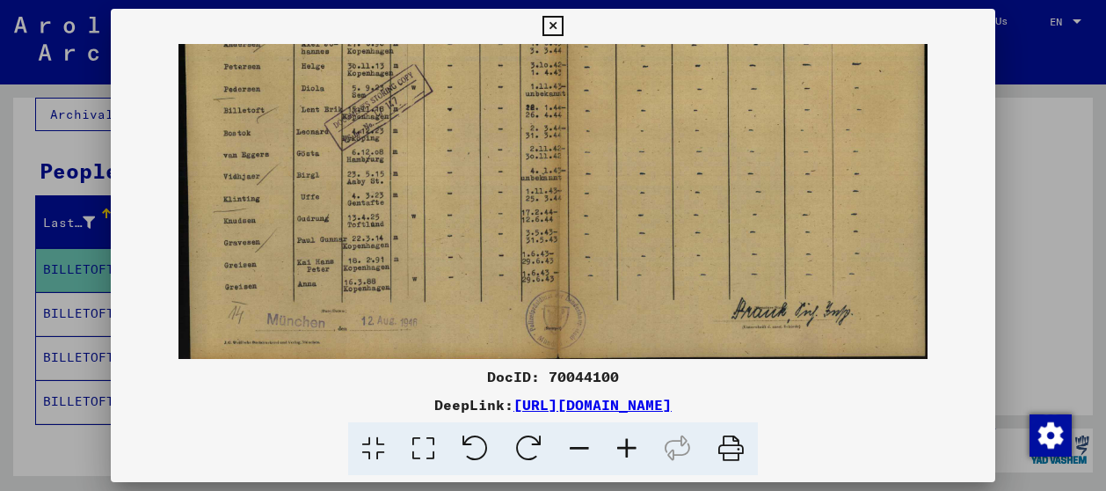
scroll to position [216, 0]
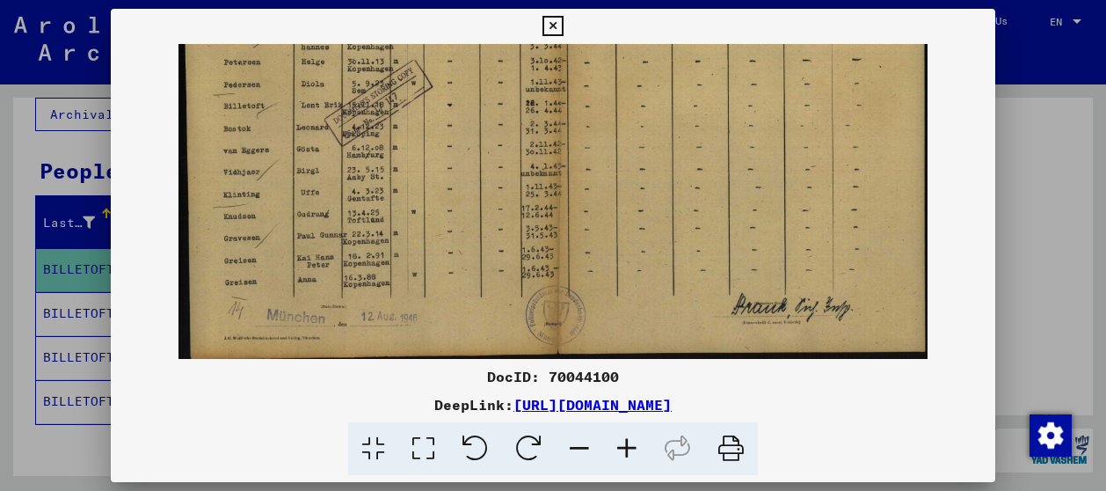
click at [549, 0] on html "Search Browse archive Donate Newsletter Help Contact About Us Search Browse arc…" at bounding box center [553, 245] width 1106 height 491
